Goal: Task Accomplishment & Management: Manage account settings

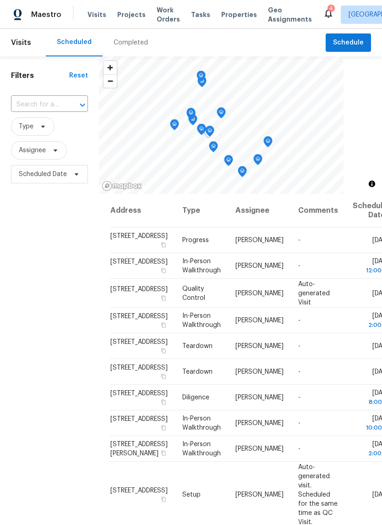
click at [0, 0] on icon at bounding box center [0, 0] width 0 height 0
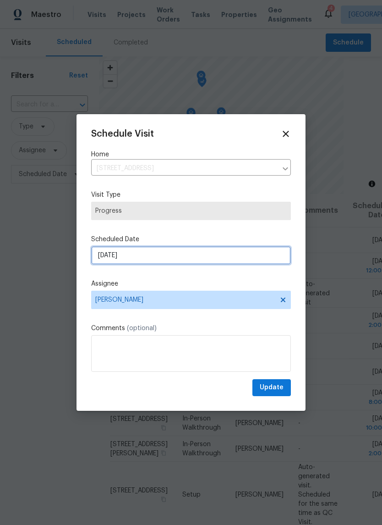
click at [230, 258] on input "10/15/2025" at bounding box center [191, 255] width 200 height 18
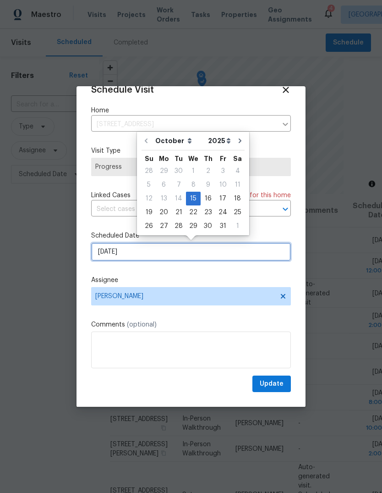
scroll to position [18, 0]
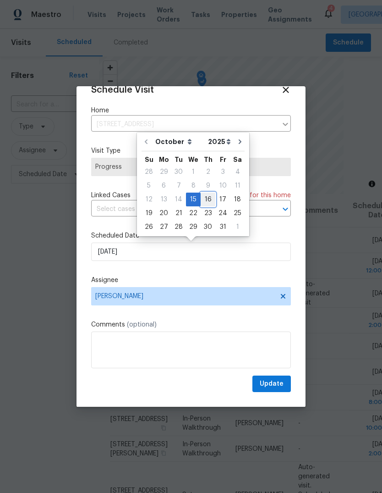
click at [207, 202] on div "16" at bounding box center [208, 199] width 15 height 13
type input "10/16/2025"
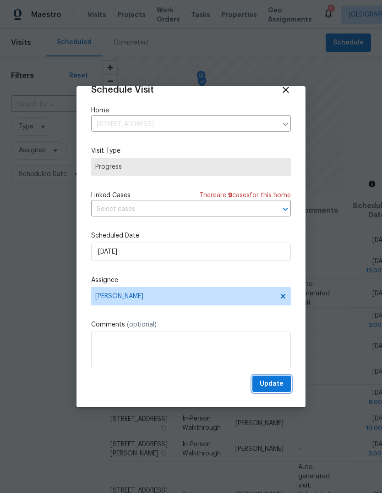
click at [284, 383] on button "Update" at bounding box center [272, 383] width 39 height 17
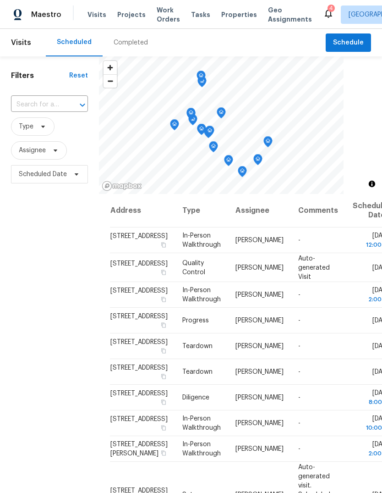
click at [232, 13] on span "Properties" at bounding box center [239, 14] width 36 height 9
